Goal: Task Accomplishment & Management: Complete application form

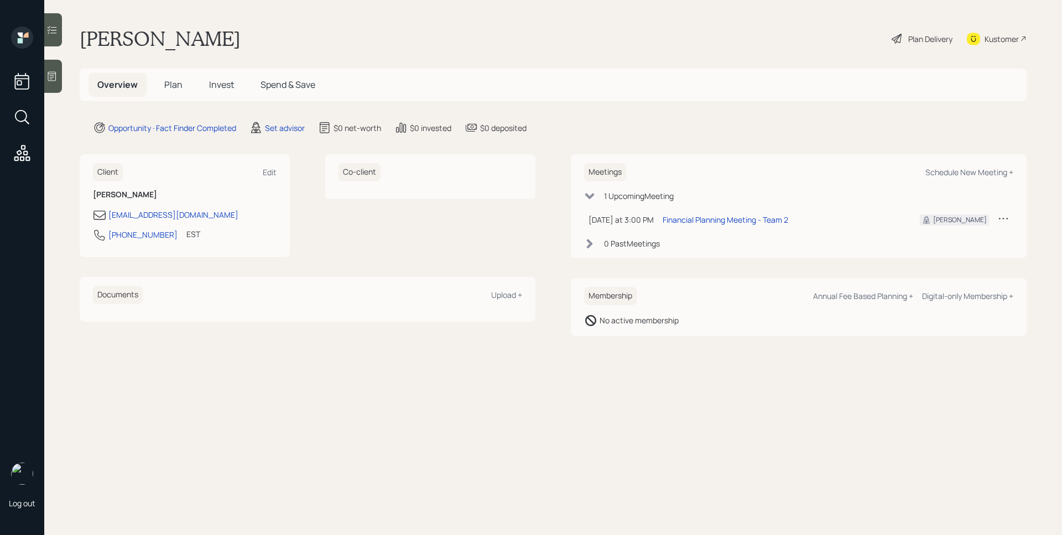
click at [57, 72] on div at bounding box center [53, 76] width 18 height 33
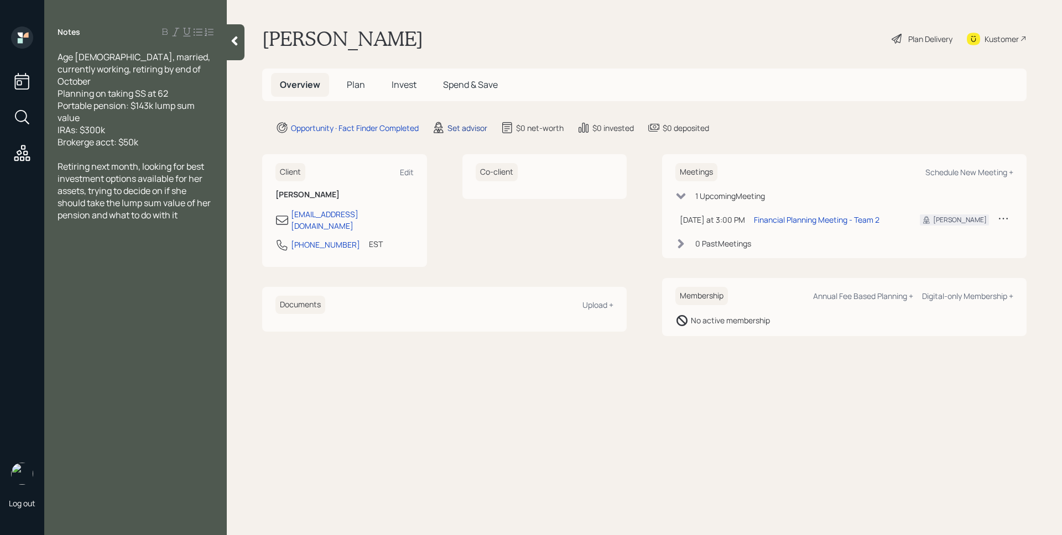
click at [456, 124] on div "Set advisor" at bounding box center [467, 128] width 40 height 12
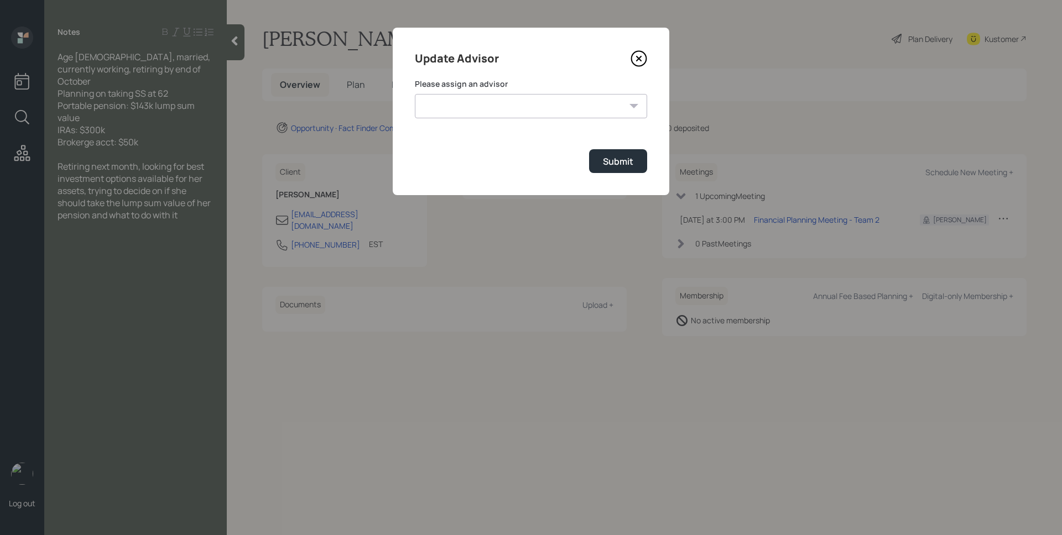
click at [504, 97] on select "Jonah Coleman Tyler End James DiStasi Treva Nostdahl Eric Schwartz Aleksandra S…" at bounding box center [531, 106] width 232 height 24
select select "d946c976-65aa-4529-ac9d-02c4f1114fc0"
click at [415, 94] on select "Jonah Coleman Tyler End James DiStasi Treva Nostdahl Eric Schwartz Aleksandra S…" at bounding box center [531, 106] width 232 height 24
click at [615, 158] on div "Submit" at bounding box center [618, 161] width 30 height 12
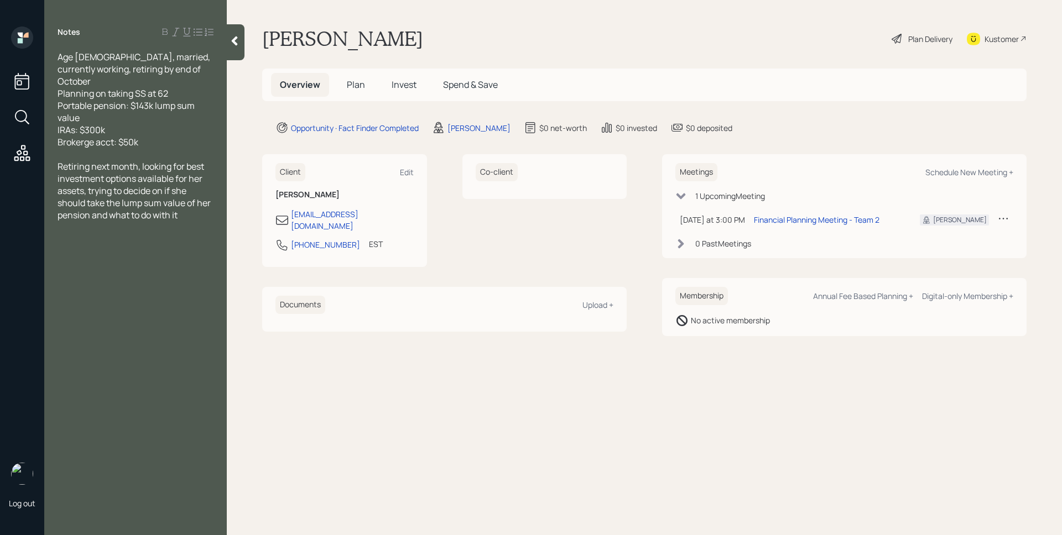
click at [356, 86] on span "Plan" at bounding box center [356, 85] width 18 height 12
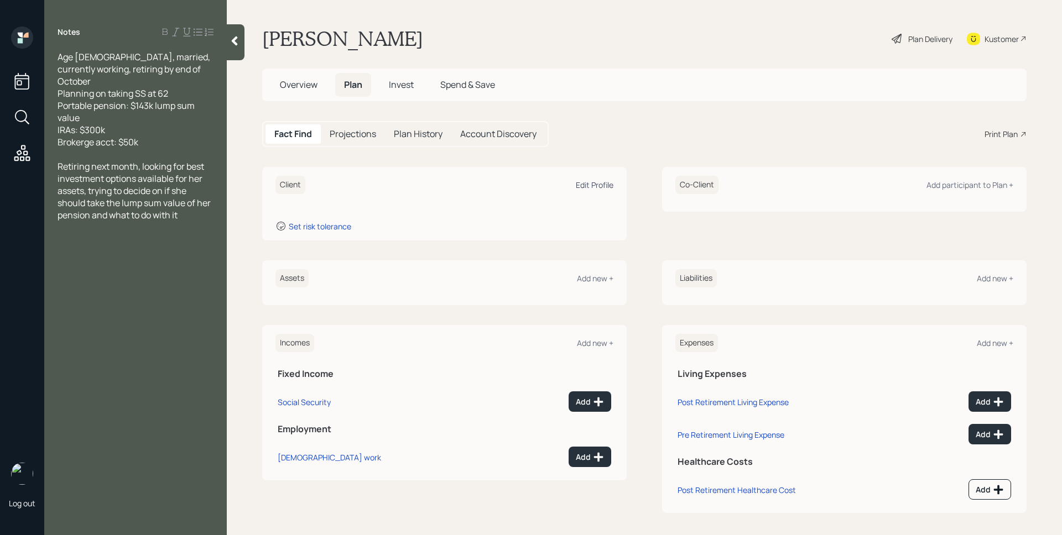
click at [586, 185] on div "Edit Profile" at bounding box center [595, 185] width 38 height 11
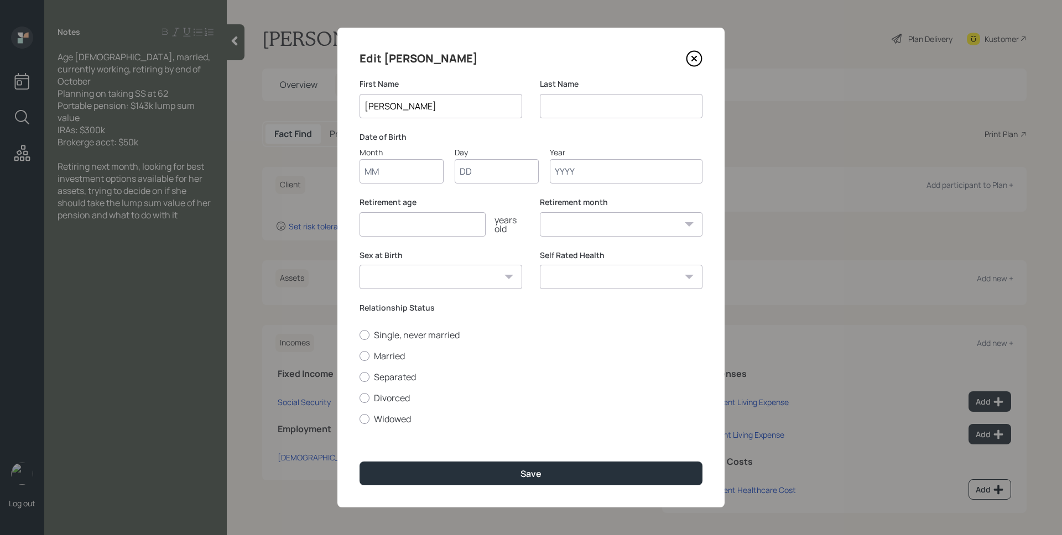
click at [380, 178] on input "Month" at bounding box center [401, 171] width 84 height 24
click at [391, 174] on input "10" at bounding box center [401, 171] width 84 height 24
type input "01"
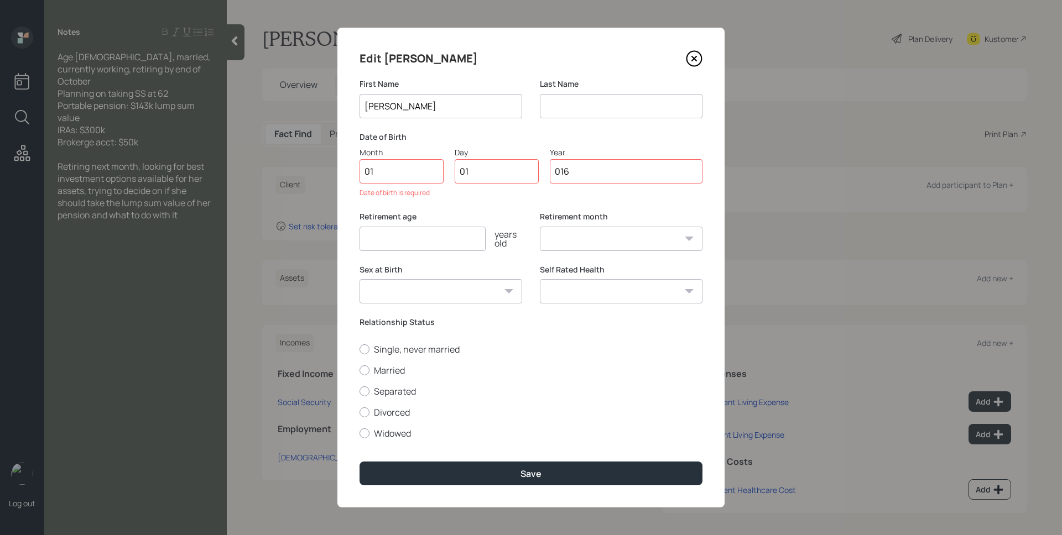
type input "0164"
select select "1"
type input "0"
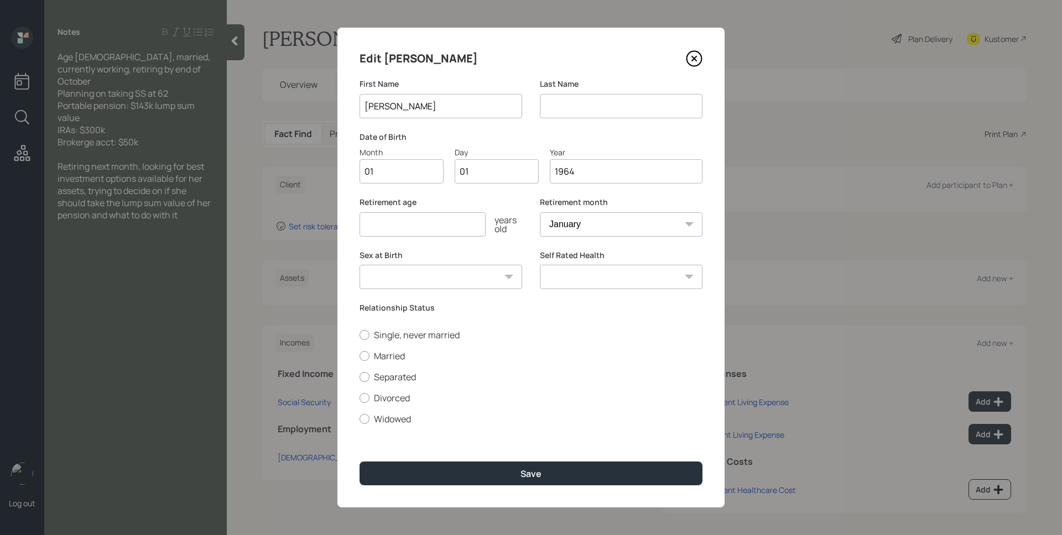
type input "1964"
click at [439, 220] on input "number" at bounding box center [422, 224] width 126 height 24
type input "61"
click at [616, 231] on select "January February March April May June July August September October November De…" at bounding box center [621, 224] width 163 height 24
select select "10"
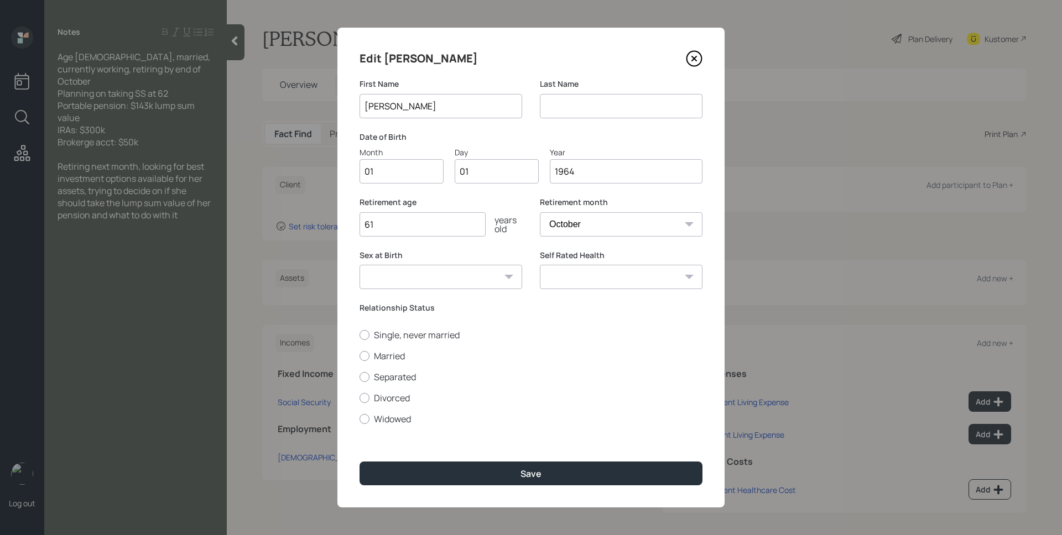
click at [540, 212] on select "January February March April May June July August September October November De…" at bounding box center [621, 224] width 163 height 24
click at [388, 360] on label "Married" at bounding box center [530, 356] width 343 height 12
click at [359, 356] on input "Married" at bounding box center [359, 356] width 1 height 1
radio input "true"
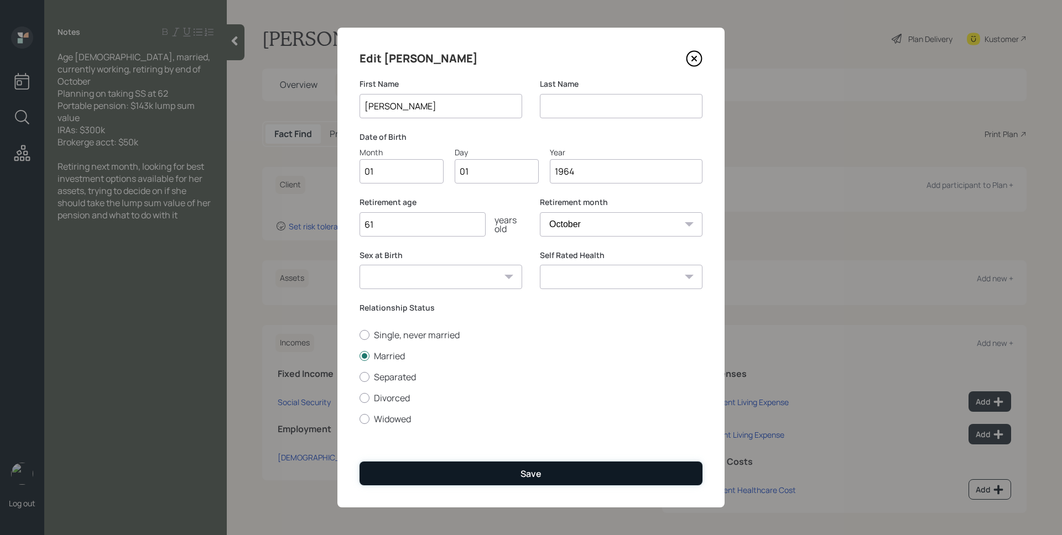
click at [521, 475] on div "Save" at bounding box center [530, 474] width 21 height 12
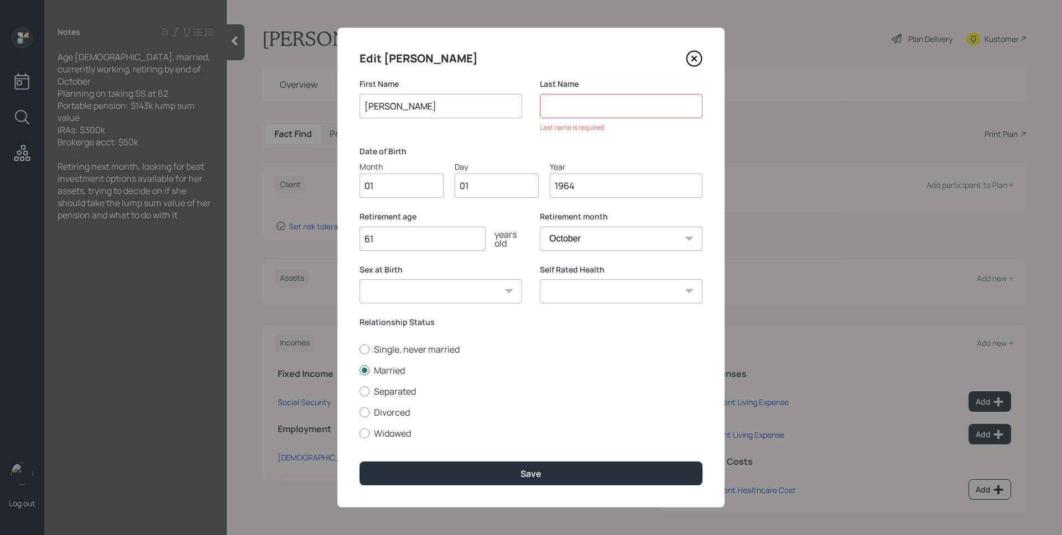
click at [605, 113] on input at bounding box center [621, 106] width 163 height 24
click at [633, 69] on div "Edit Regina First Name Regina Last Name Last name is required Date of Birth Mon…" at bounding box center [530, 268] width 387 height 480
click at [694, 59] on icon at bounding box center [694, 58] width 4 height 4
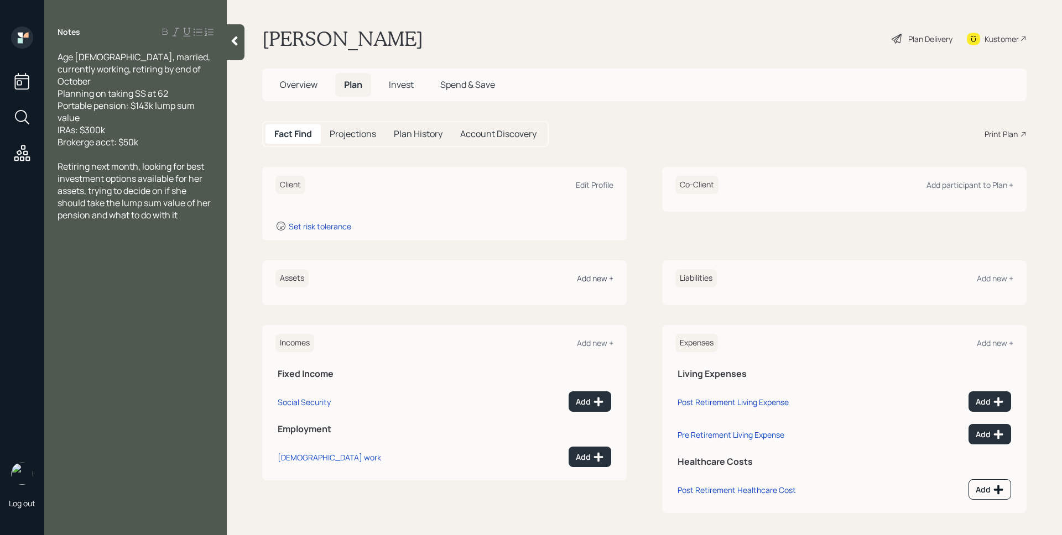
click at [604, 276] on div "Add new +" at bounding box center [595, 278] width 36 height 11
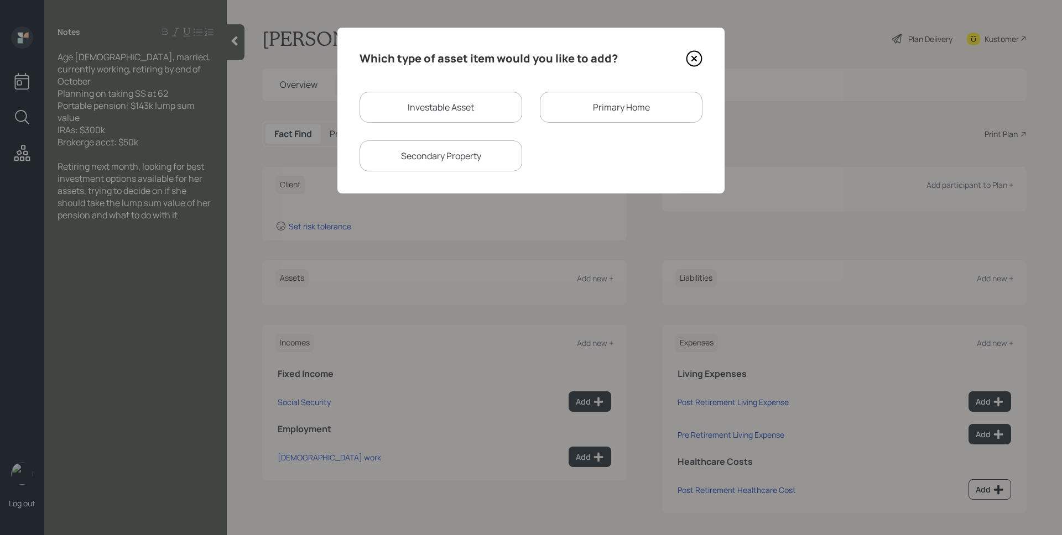
click at [472, 111] on div "Investable Asset" at bounding box center [440, 107] width 163 height 31
select select "taxable"
select select "balanced"
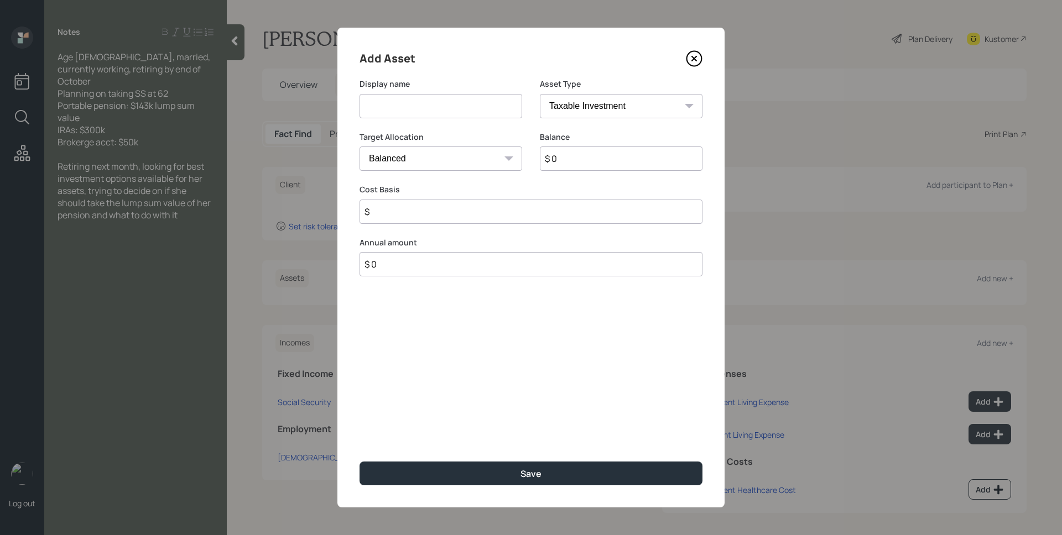
click at [472, 107] on input at bounding box center [440, 106] width 163 height 24
type input "IRAs"
click at [574, 118] on select "SEP IRA IRA Roth IRA 401(k) Roth 401(k) 403(b) Roth 403(b) 457(b) Roth 457(b) H…" at bounding box center [621, 106] width 163 height 24
select select "ira"
click at [540, 94] on select "SEP IRA IRA Roth IRA 401(k) Roth 401(k) 403(b) Roth 403(b) 457(b) Roth 457(b) H…" at bounding box center [621, 106] width 163 height 24
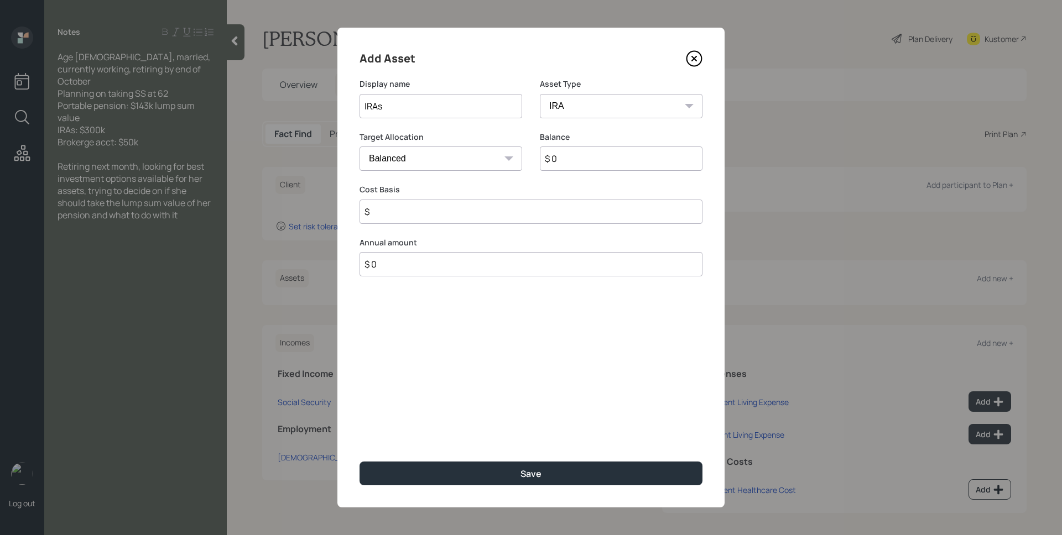
type input "$"
click at [577, 167] on input "$ 0" at bounding box center [621, 159] width 163 height 24
click at [577, 166] on input "$ 0" at bounding box center [621, 159] width 163 height 24
type input "$ 300,000"
type input "$ 0"
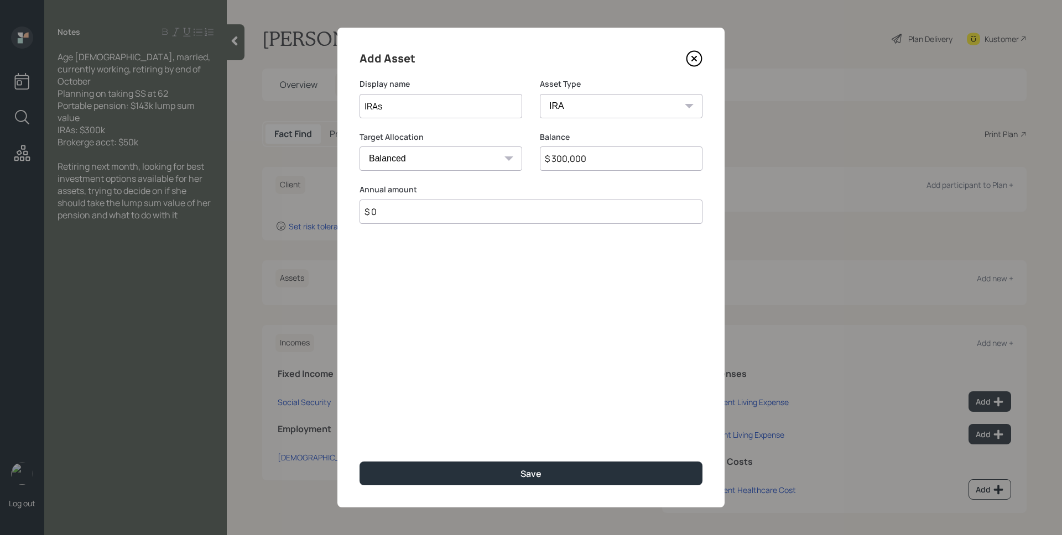
click at [359, 462] on button "Save" at bounding box center [530, 474] width 343 height 24
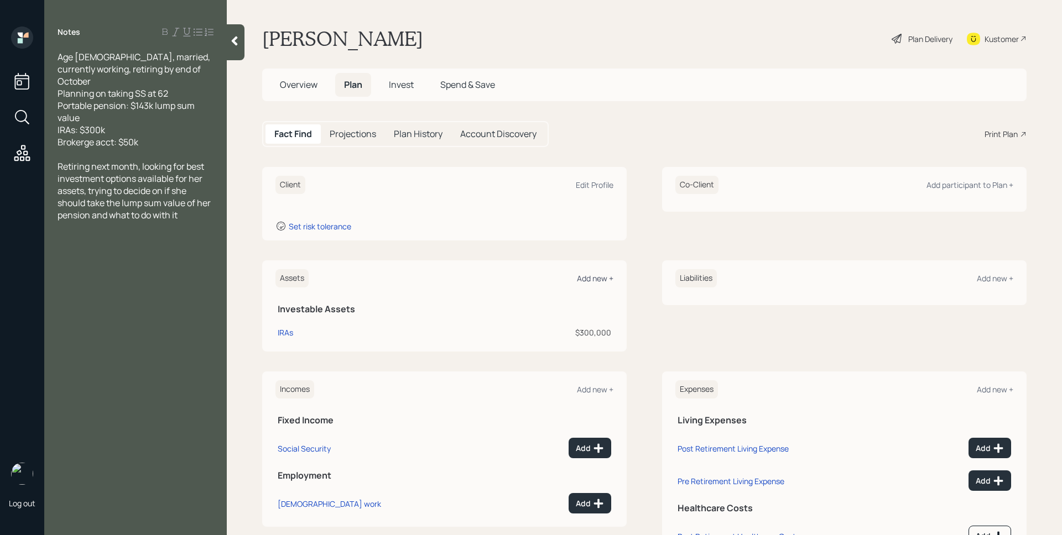
click at [602, 282] on div "Add new +" at bounding box center [595, 278] width 36 height 11
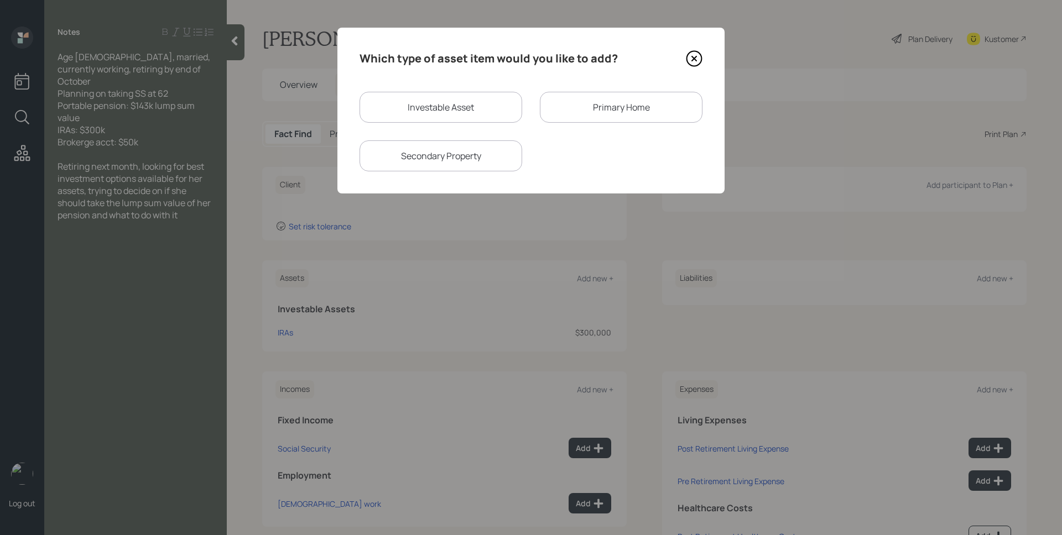
click at [466, 113] on div "Investable Asset" at bounding box center [440, 107] width 163 height 31
select select "taxable"
select select "balanced"
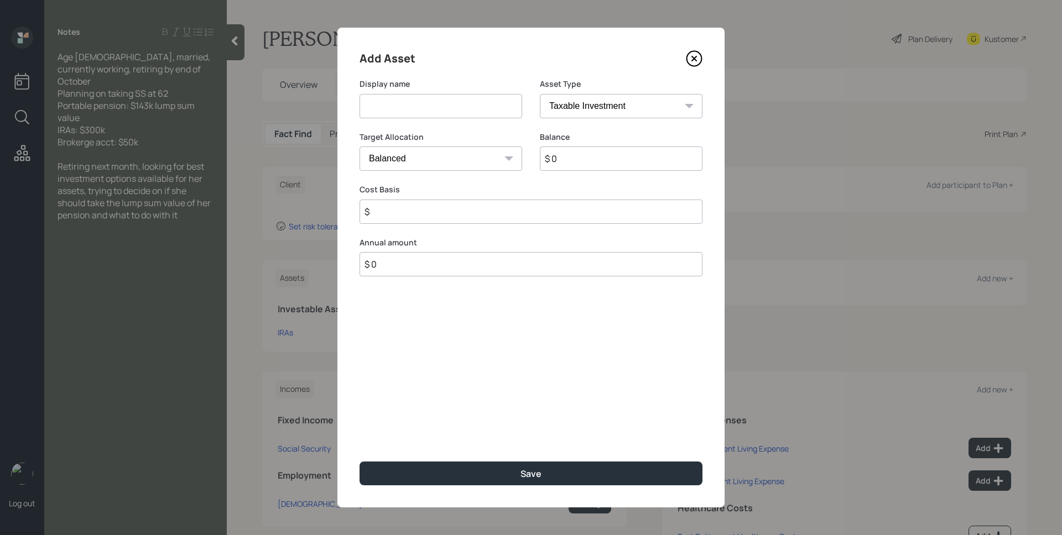
click at [466, 112] on input at bounding box center [440, 106] width 163 height 24
type input "Brokerage"
click at [608, 158] on input "$ 0" at bounding box center [621, 159] width 163 height 24
type input "$ 50,000"
type input "$ 0"
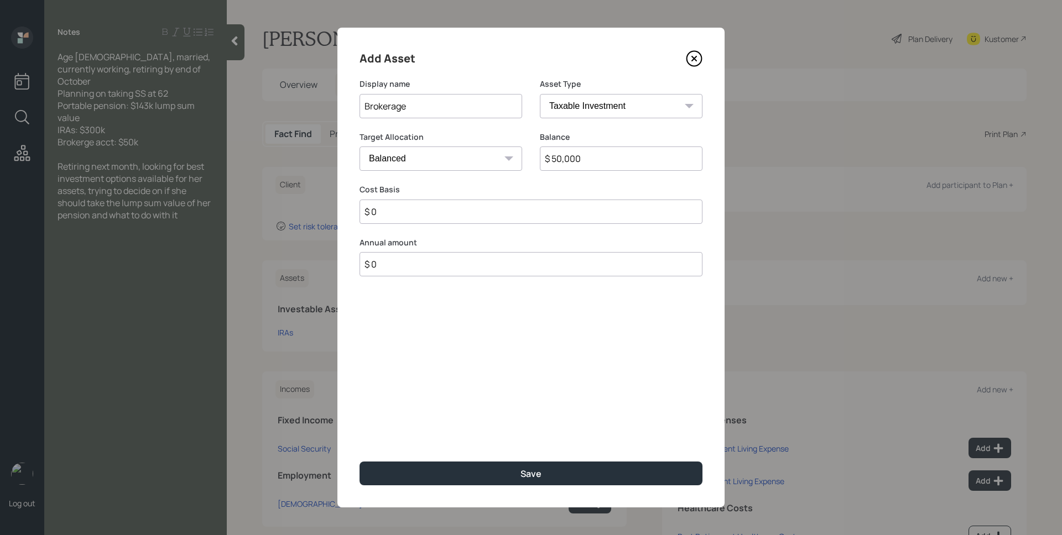
click at [359, 462] on button "Save" at bounding box center [530, 474] width 343 height 24
